Goal: Task Accomplishment & Management: Complete application form

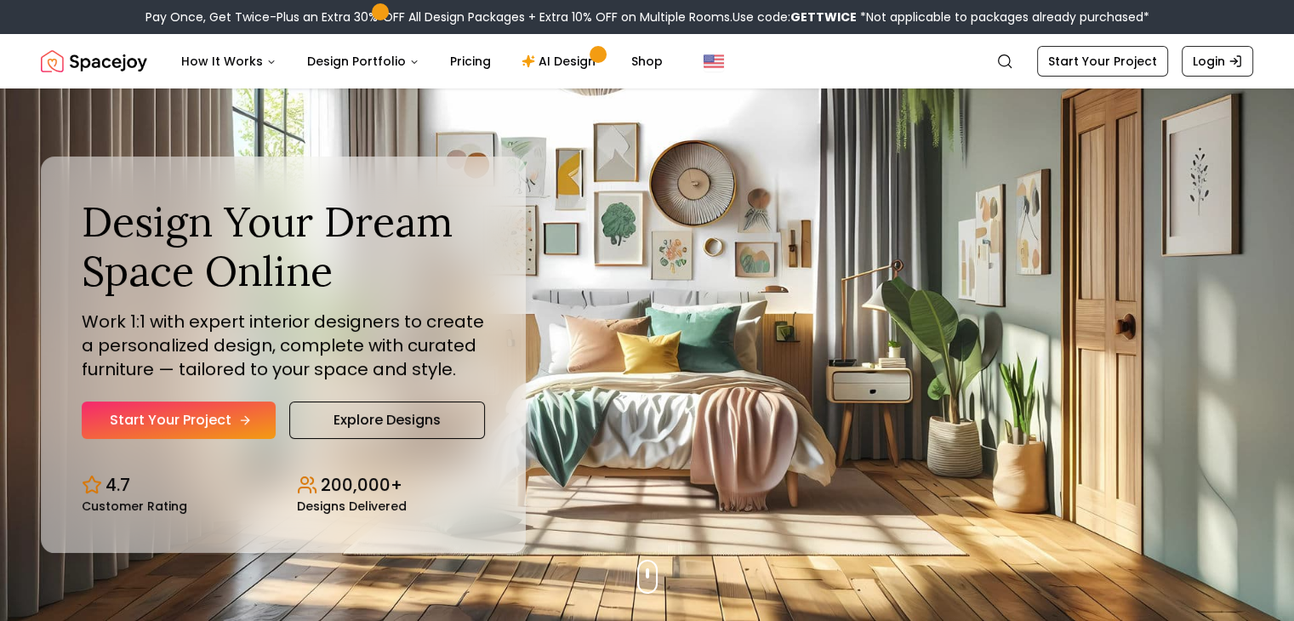
click at [147, 415] on link "Start Your Project" at bounding box center [179, 419] width 194 height 37
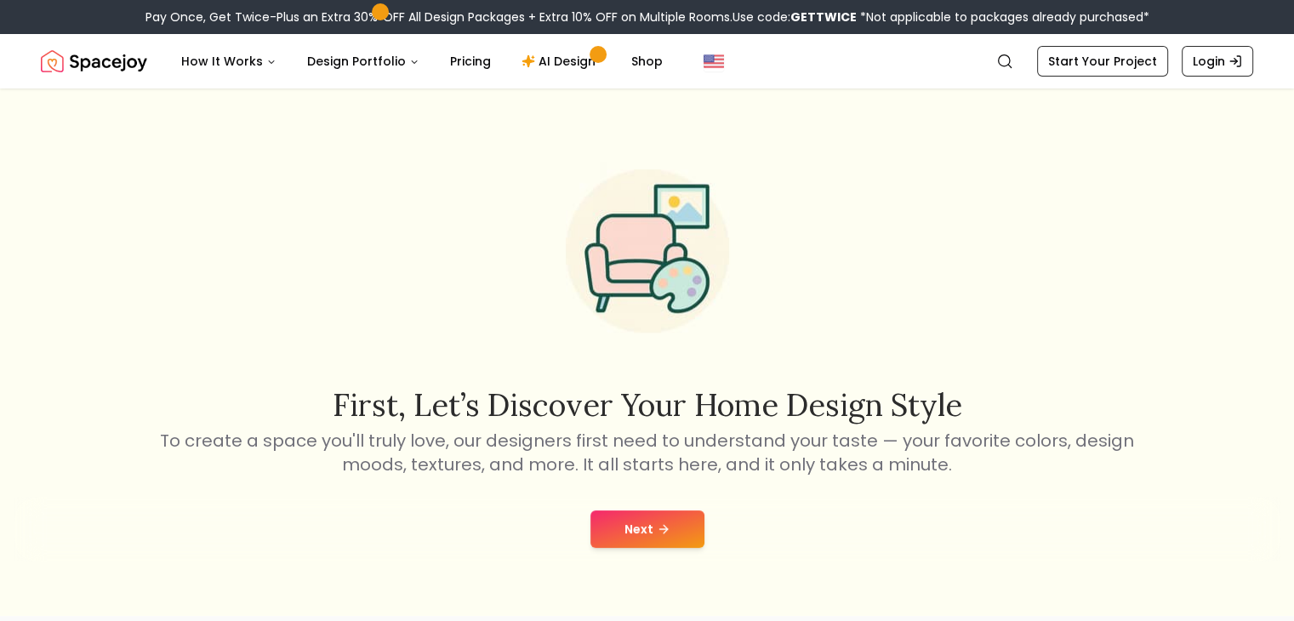
click at [652, 529] on button "Next" at bounding box center [647, 528] width 114 height 37
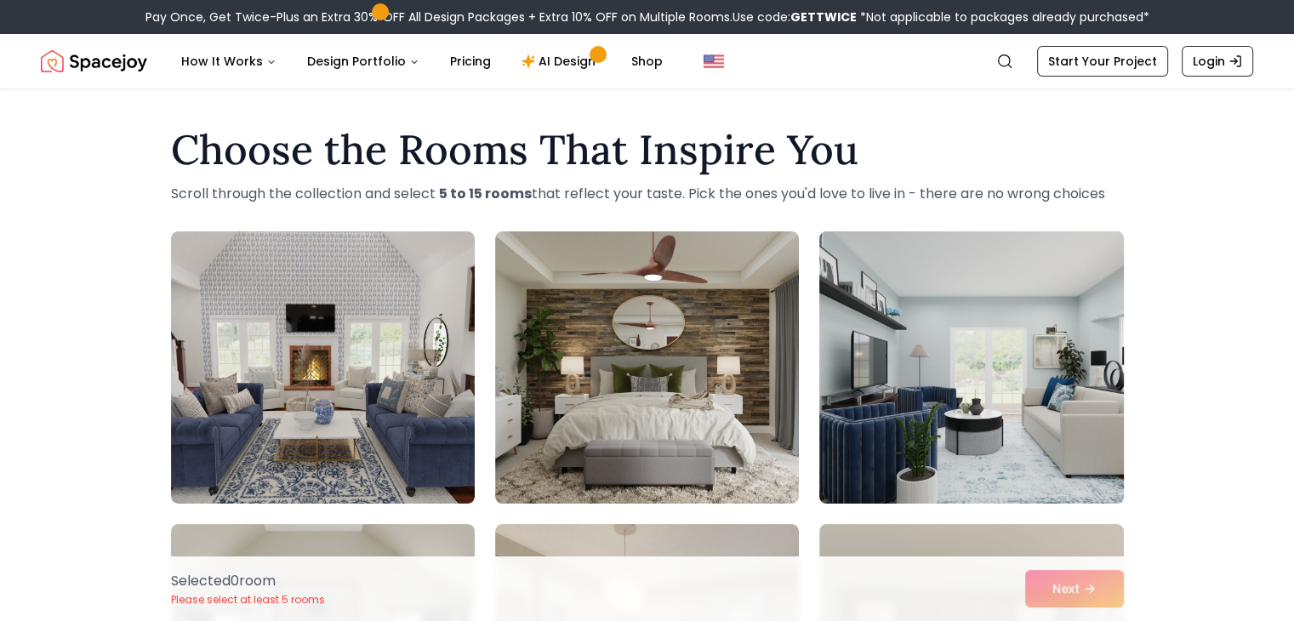
click at [882, 339] on img at bounding box center [970, 368] width 319 height 286
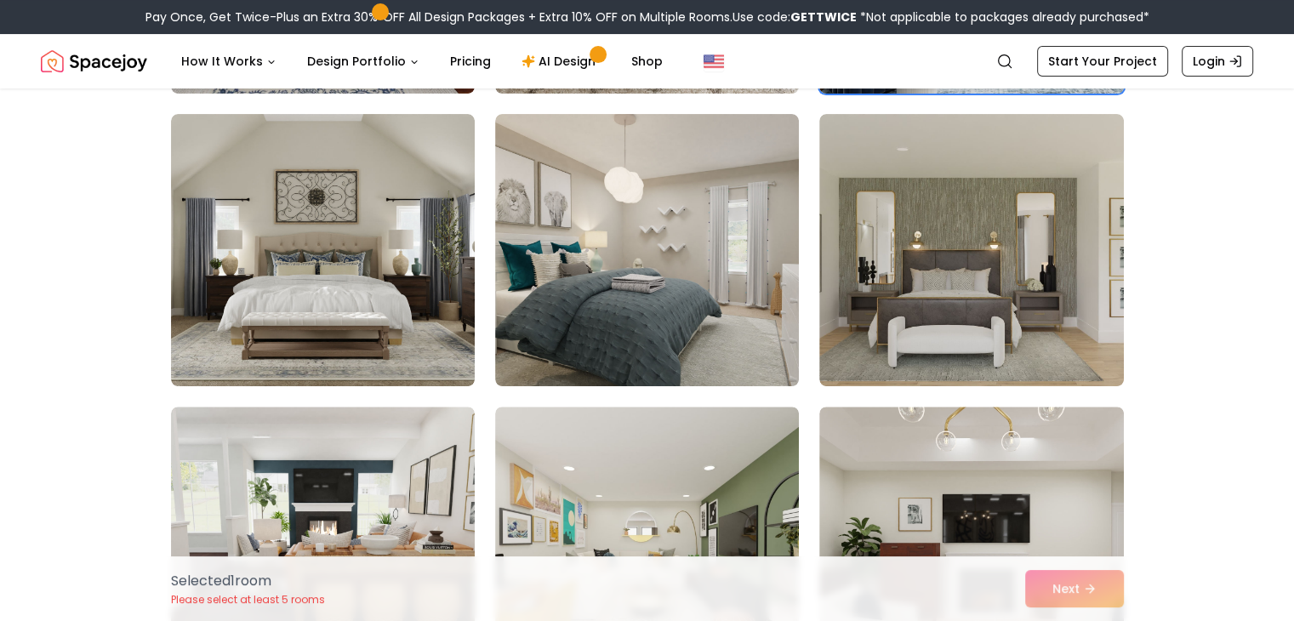
scroll to position [411, 0]
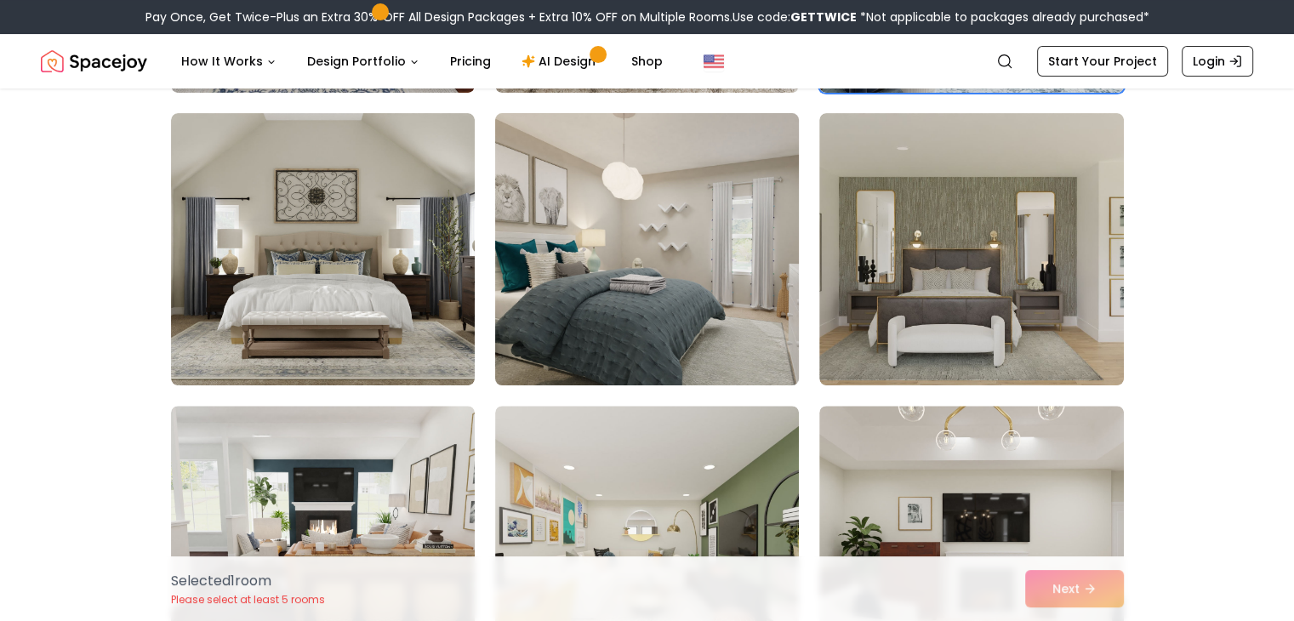
click at [619, 209] on img at bounding box center [646, 249] width 319 height 286
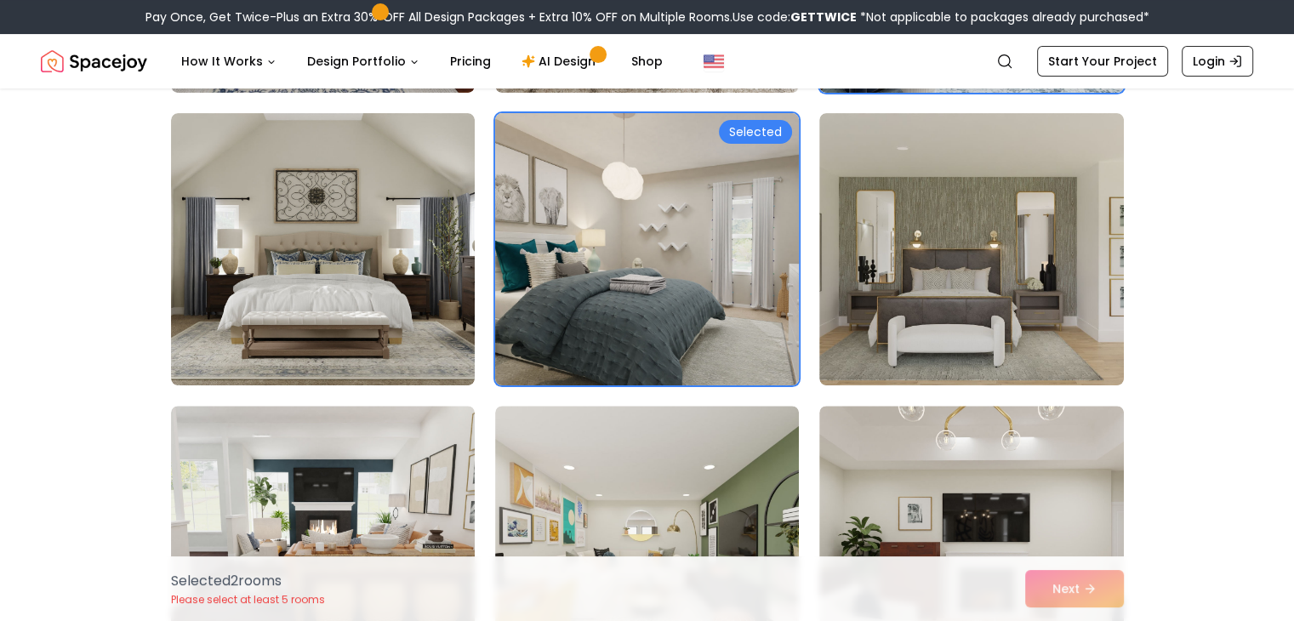
click at [619, 209] on img at bounding box center [646, 249] width 319 height 286
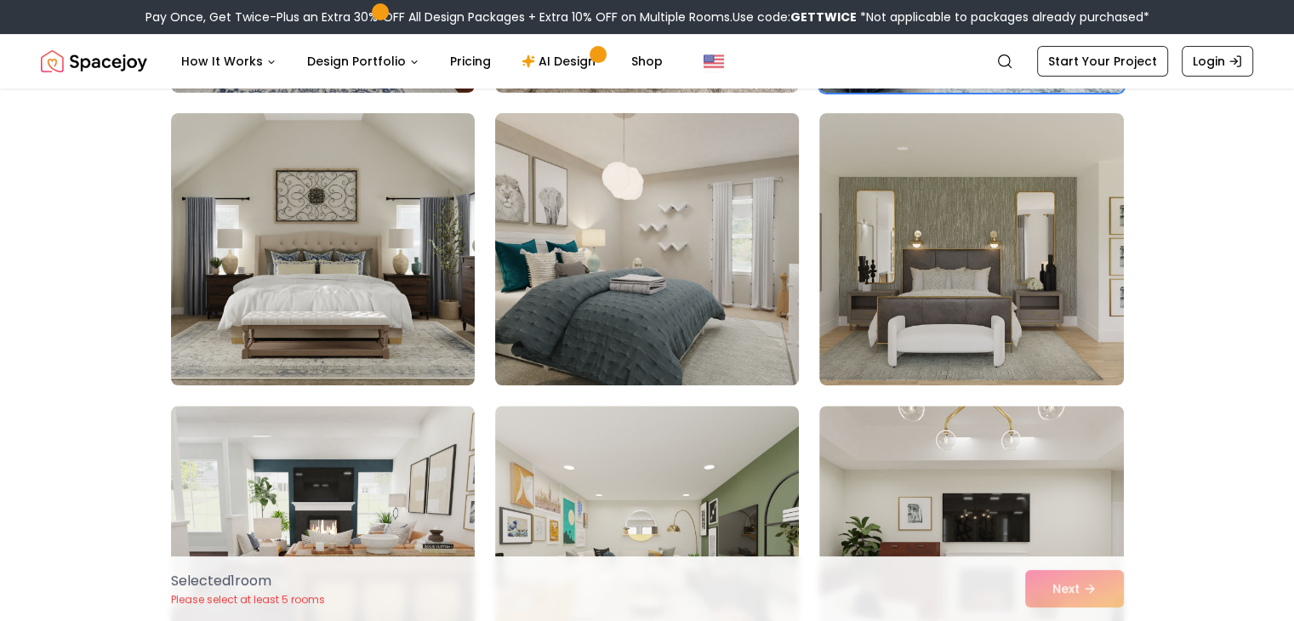
click at [629, 250] on img at bounding box center [646, 249] width 319 height 286
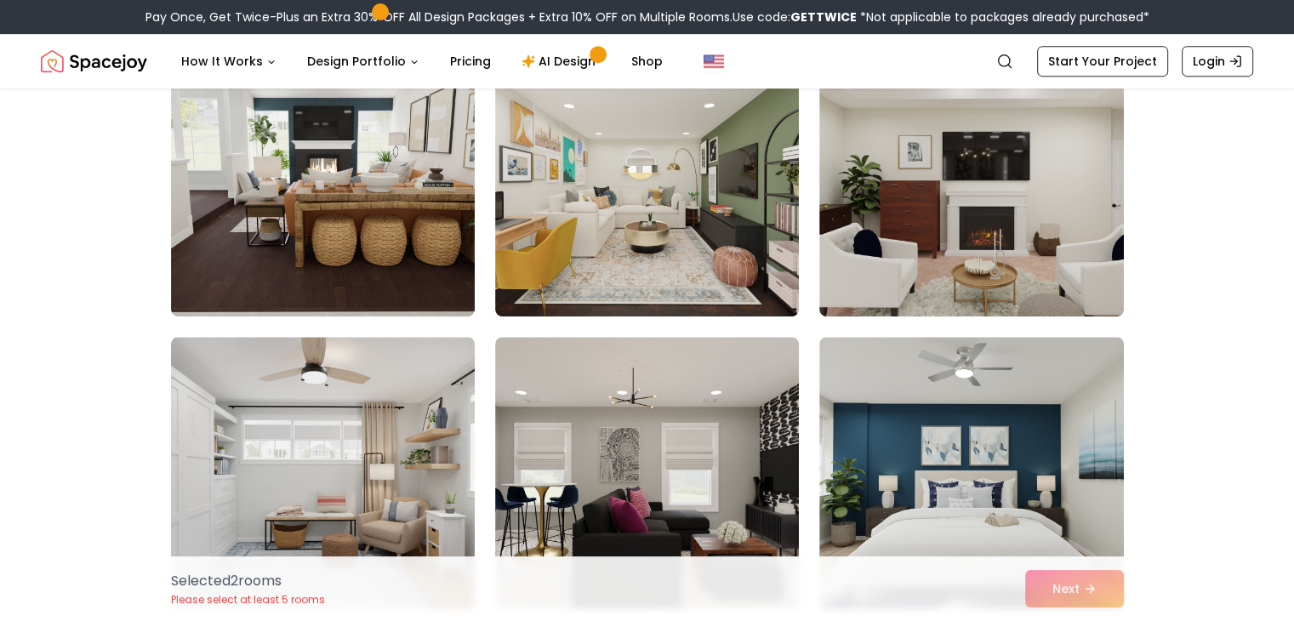
scroll to position [774, 0]
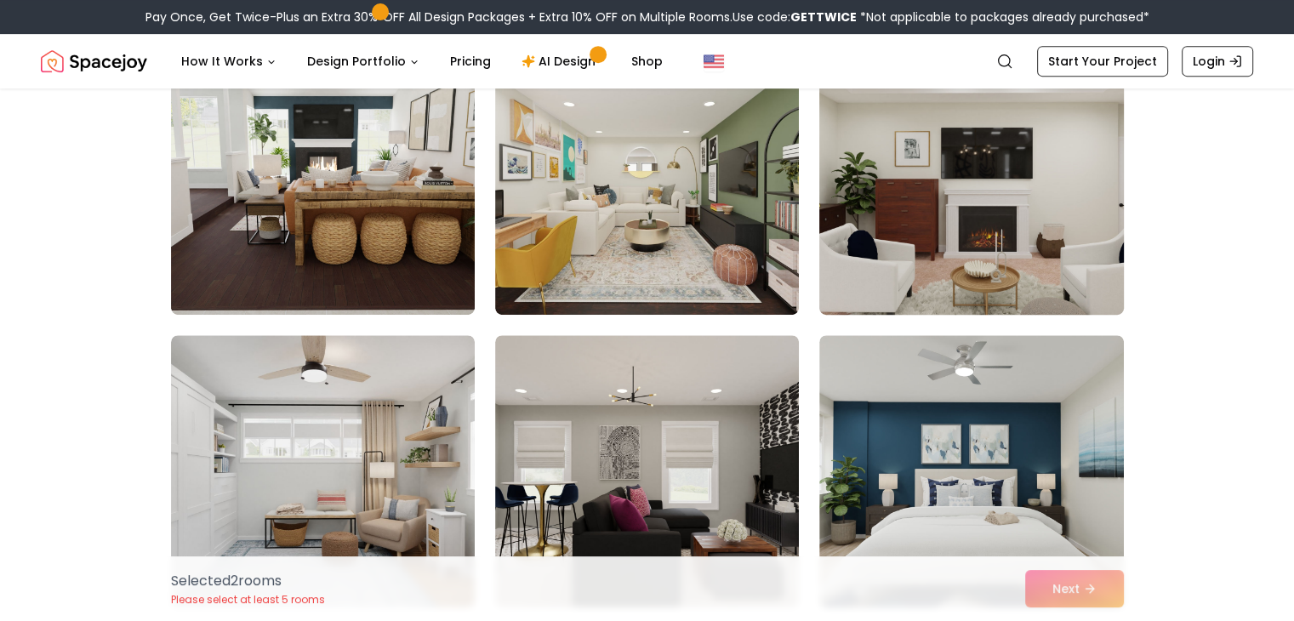
click at [894, 239] on img at bounding box center [970, 179] width 319 height 286
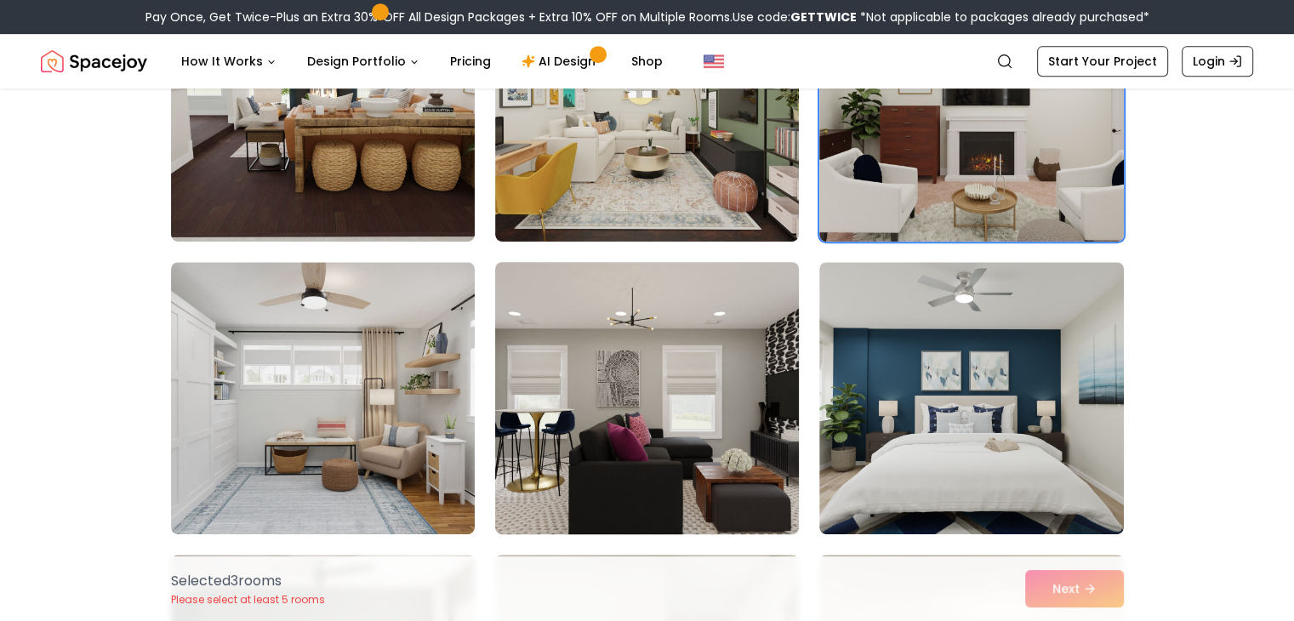
scroll to position [771, 0]
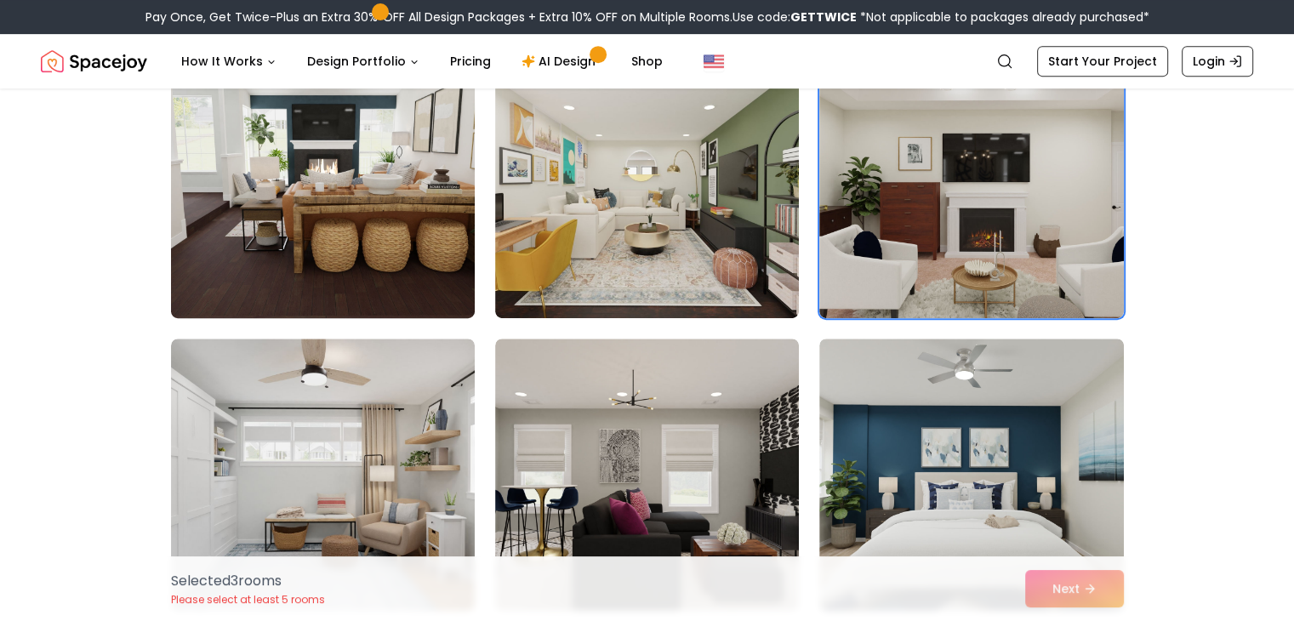
click at [322, 214] on img at bounding box center [322, 182] width 319 height 286
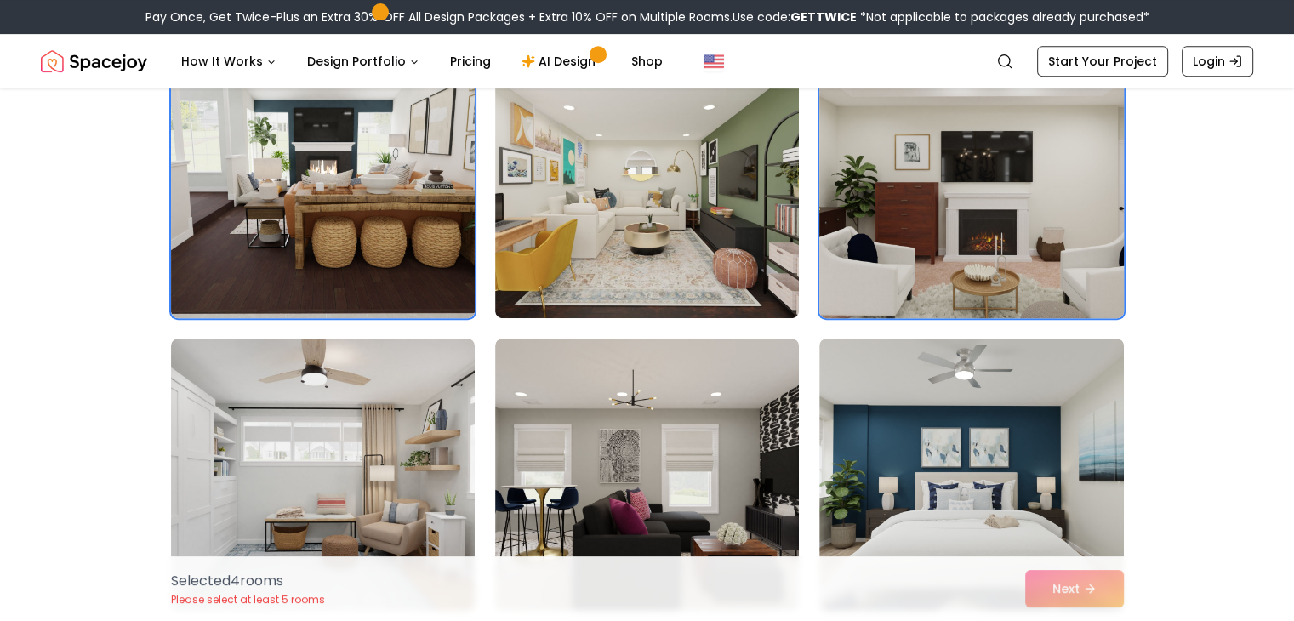
click at [886, 240] on img at bounding box center [970, 182] width 319 height 286
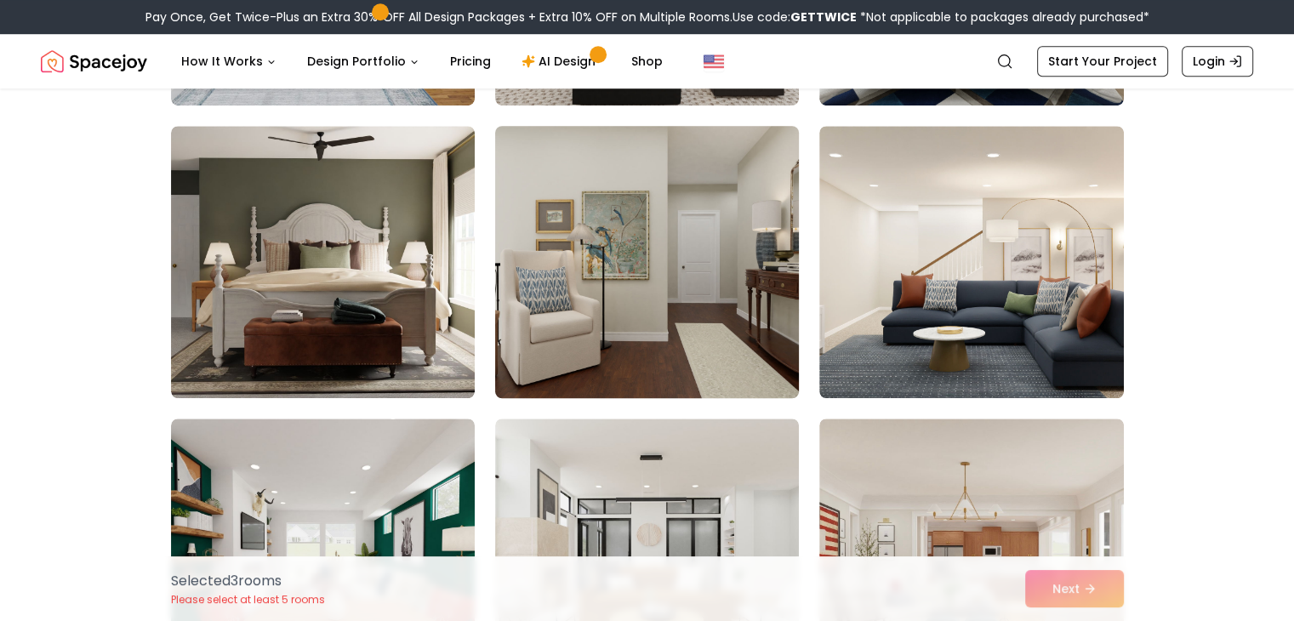
scroll to position [1278, 0]
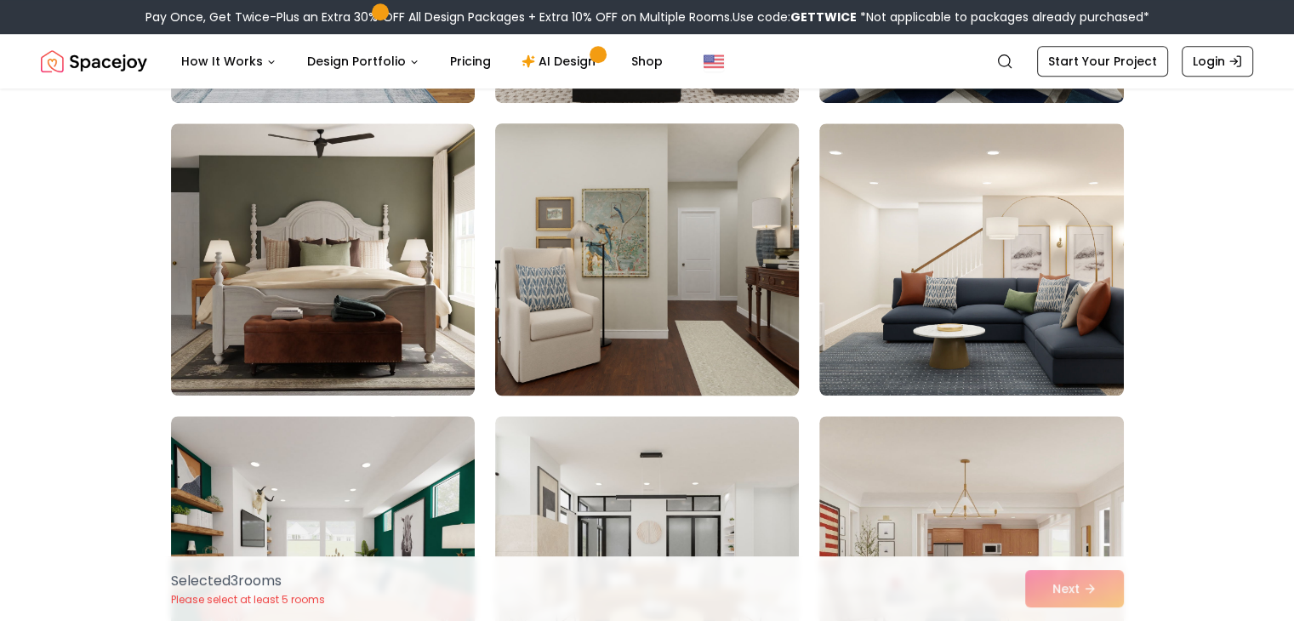
click at [683, 318] on img at bounding box center [646, 260] width 319 height 286
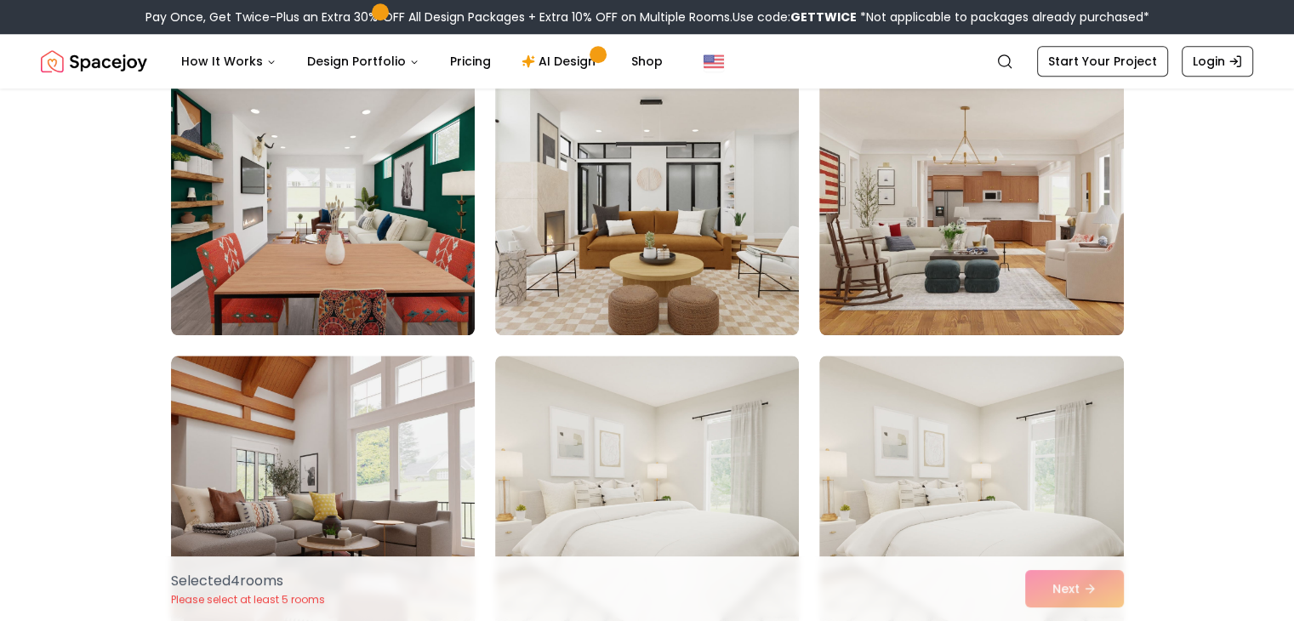
scroll to position [1632, 0]
click at [683, 318] on img at bounding box center [647, 198] width 304 height 272
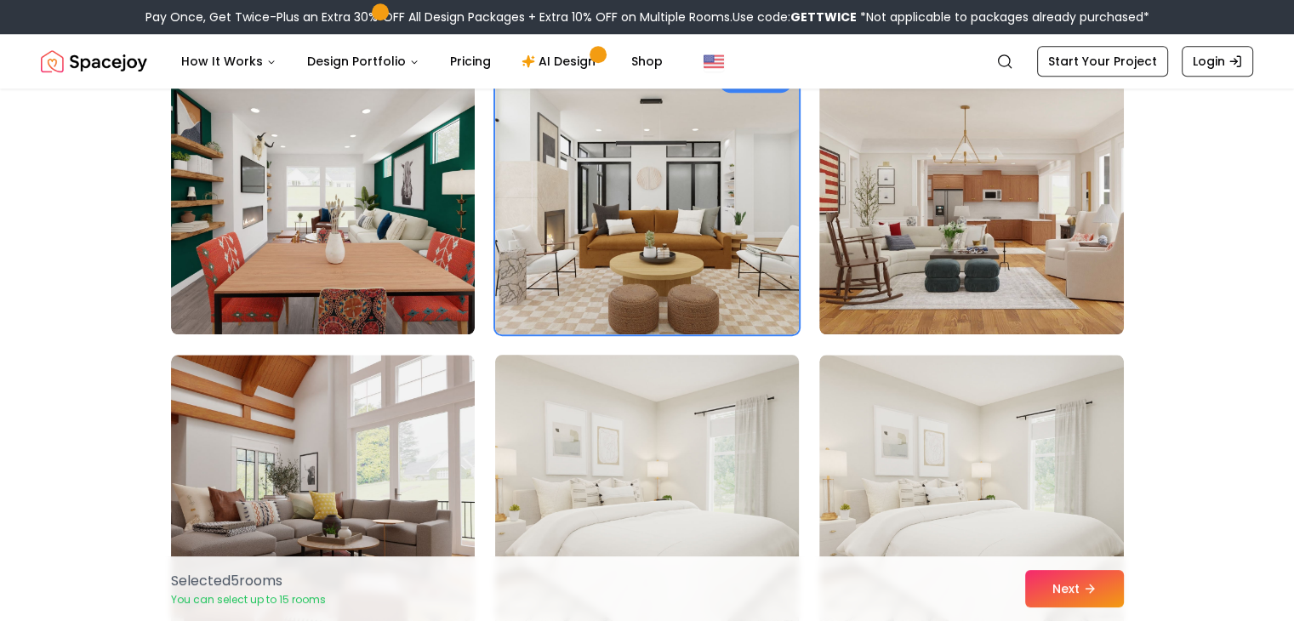
click at [733, 437] on img at bounding box center [646, 491] width 319 height 286
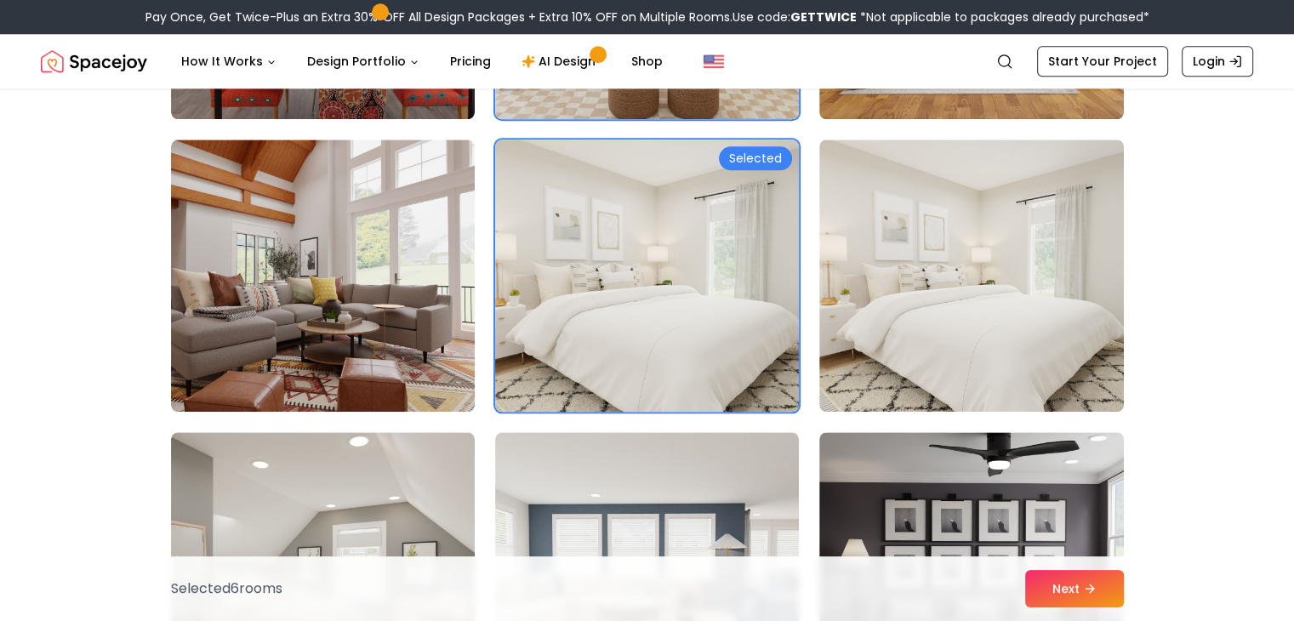
scroll to position [1867, 0]
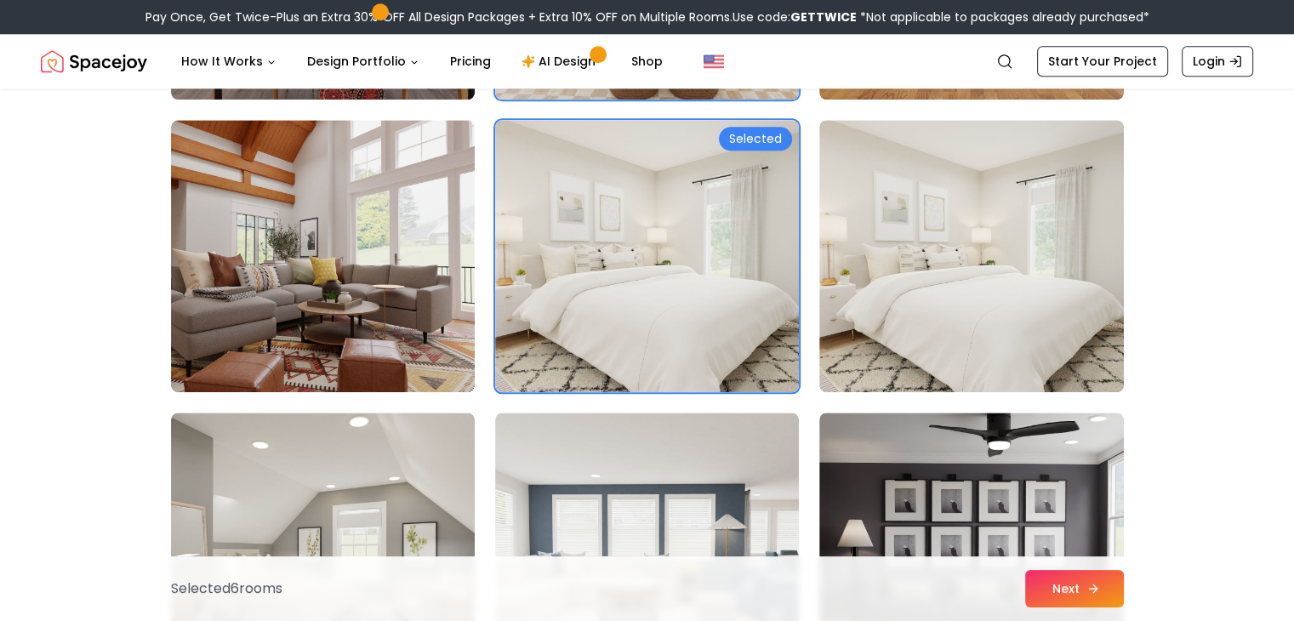
click at [1086, 583] on icon at bounding box center [1093, 589] width 14 height 14
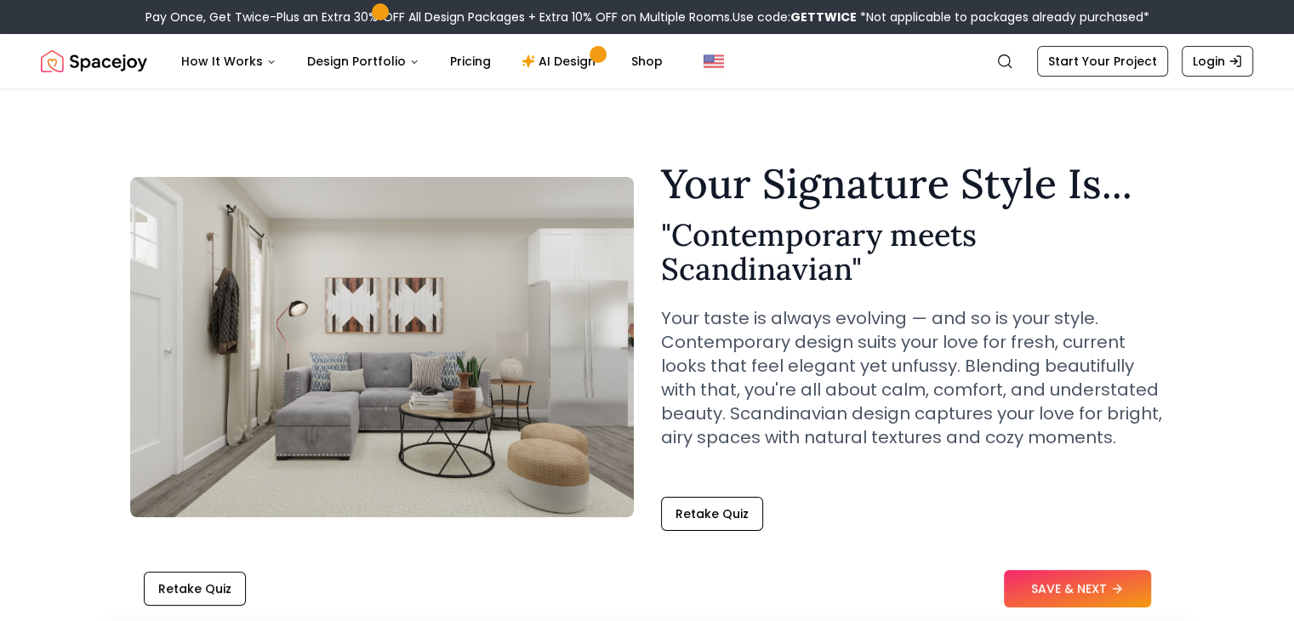
click at [1069, 558] on div "Retake Quiz SAVE & NEXT" at bounding box center [647, 588] width 1089 height 65
click at [1072, 564] on div "Retake Quiz SAVE & NEXT" at bounding box center [647, 588] width 1089 height 65
click at [1072, 572] on button "SAVE & NEXT" at bounding box center [1077, 588] width 147 height 37
